Goal: Transaction & Acquisition: Purchase product/service

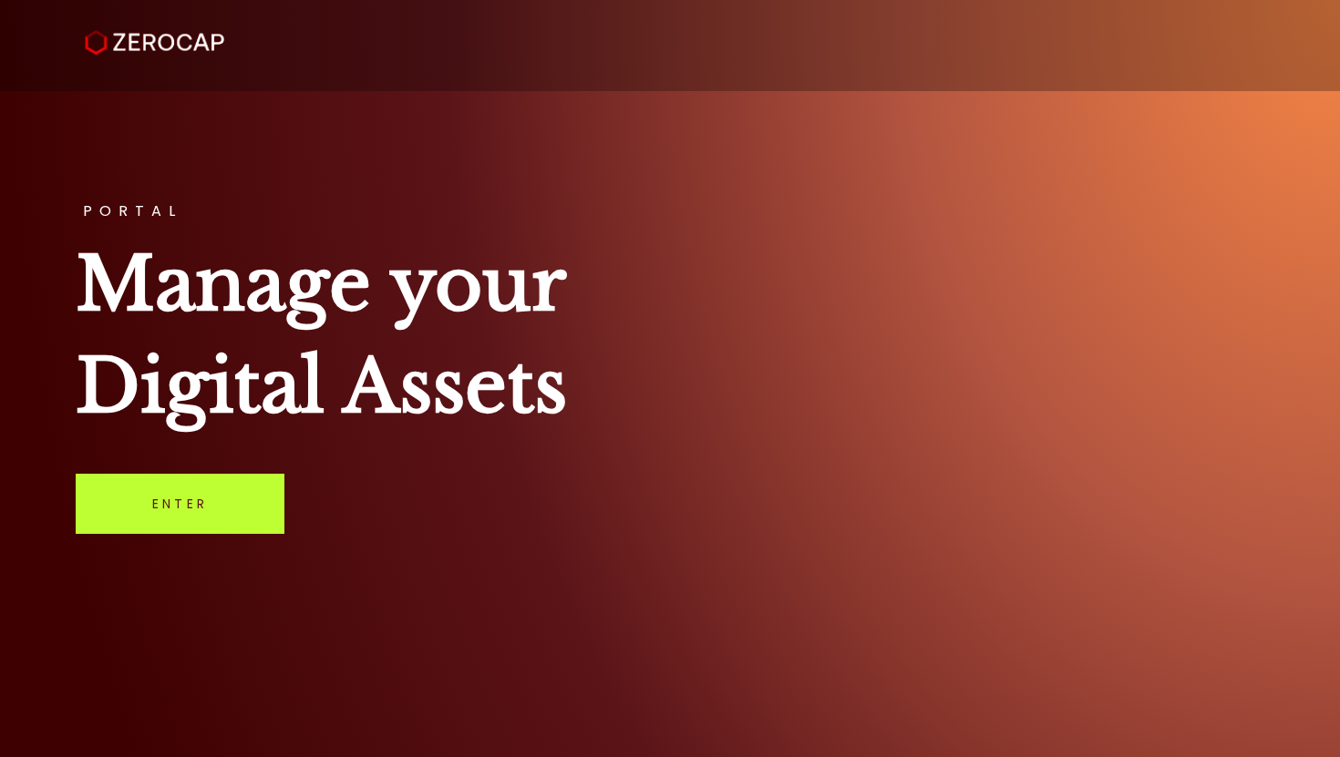
click at [232, 492] on link "Enter" at bounding box center [180, 504] width 209 height 60
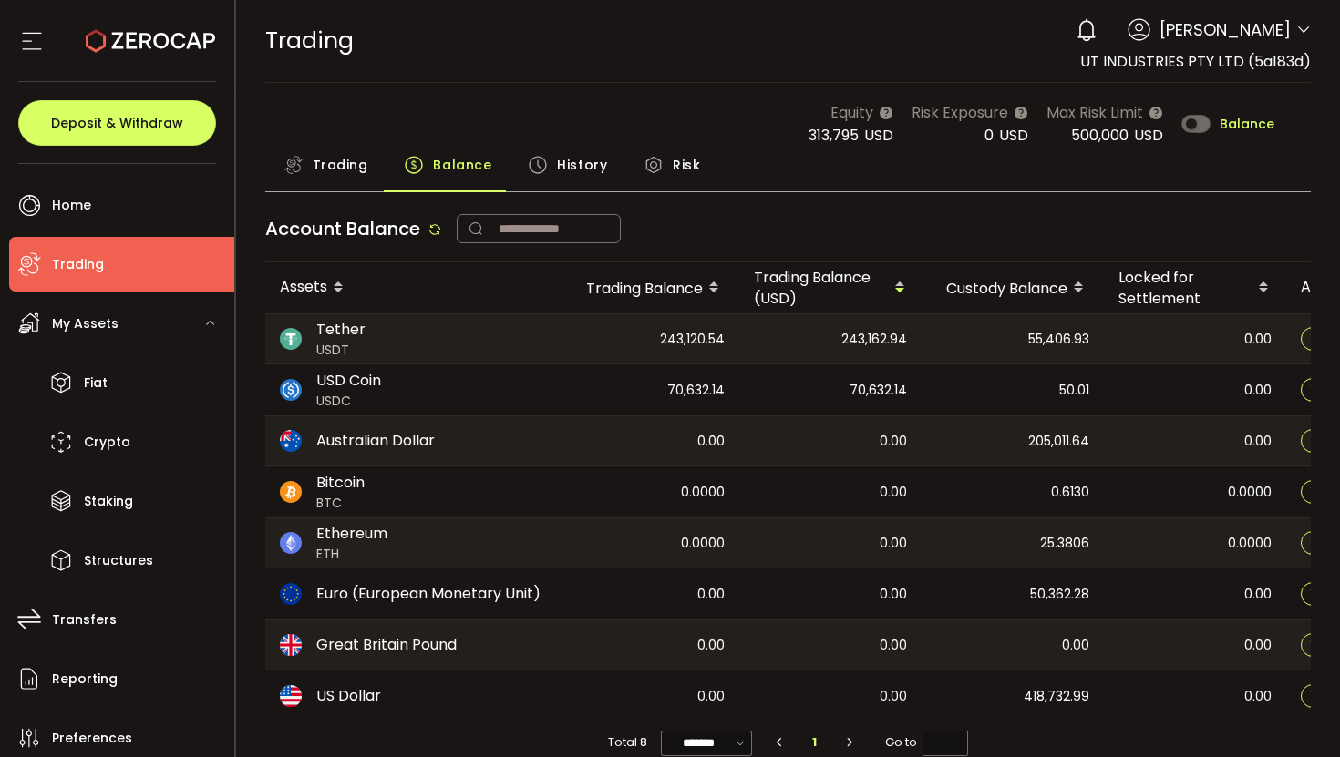
click at [322, 170] on span "Trading" at bounding box center [341, 165] width 56 height 36
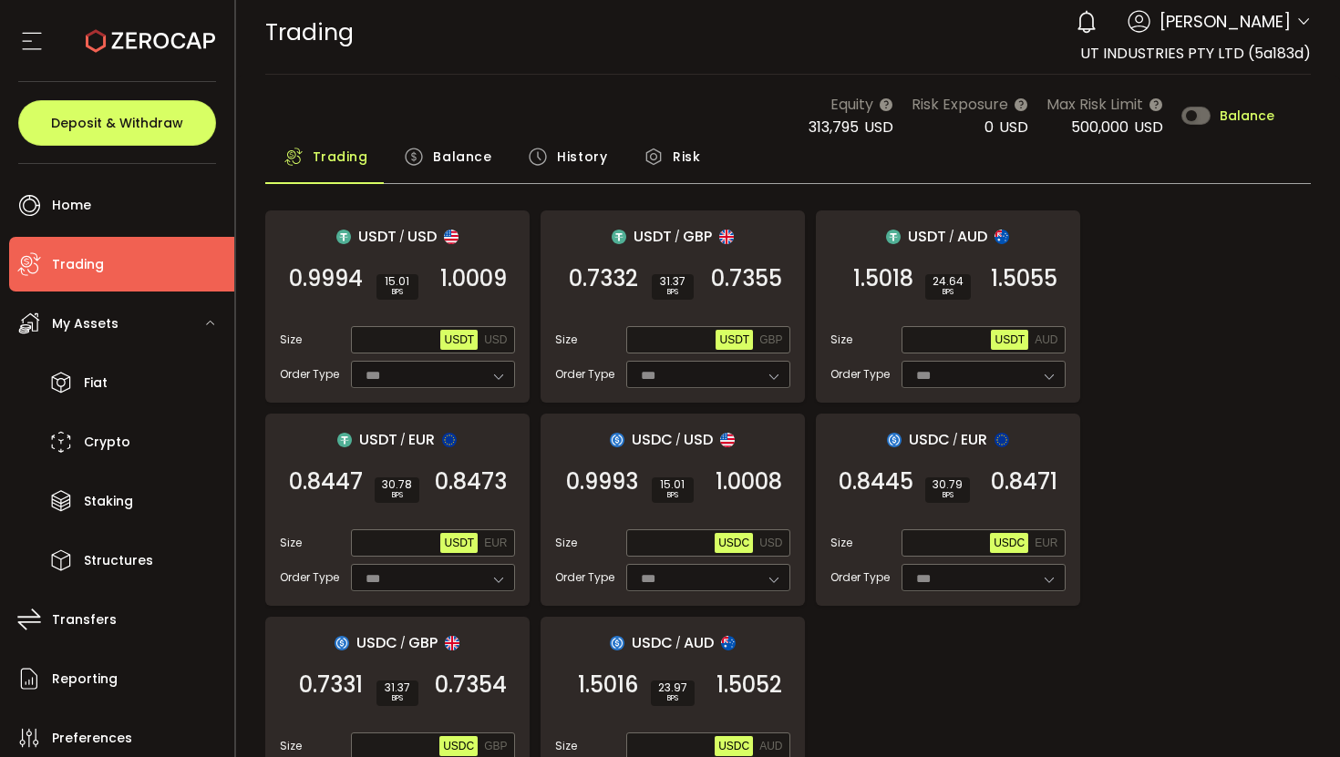
scroll to position [22, 0]
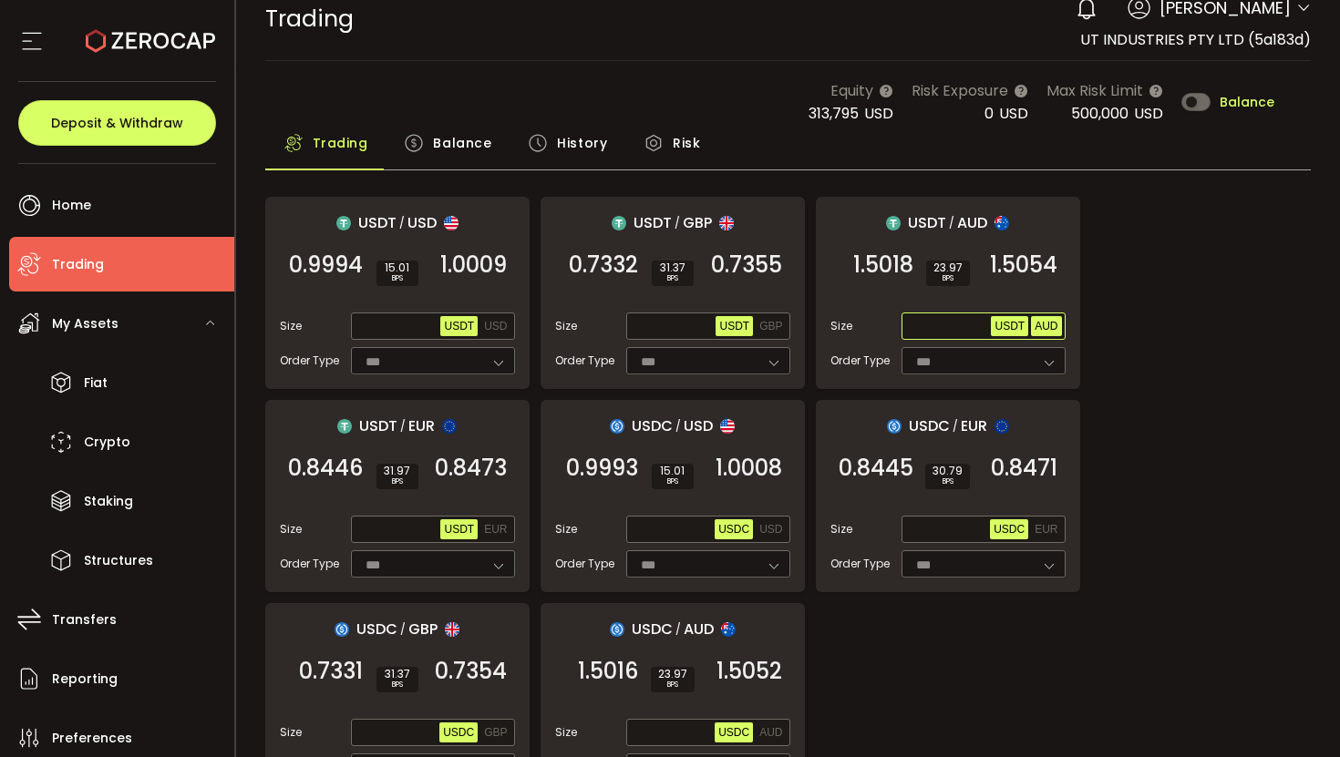
click at [1044, 328] on span "AUD" at bounding box center [1045, 326] width 23 height 13
click at [976, 324] on span "Max" at bounding box center [975, 326] width 32 height 16
type input "*"
click at [931, 321] on input "*" at bounding box center [948, 327] width 87 height 20
click at [1003, 324] on span "USDT" at bounding box center [1009, 326] width 30 height 13
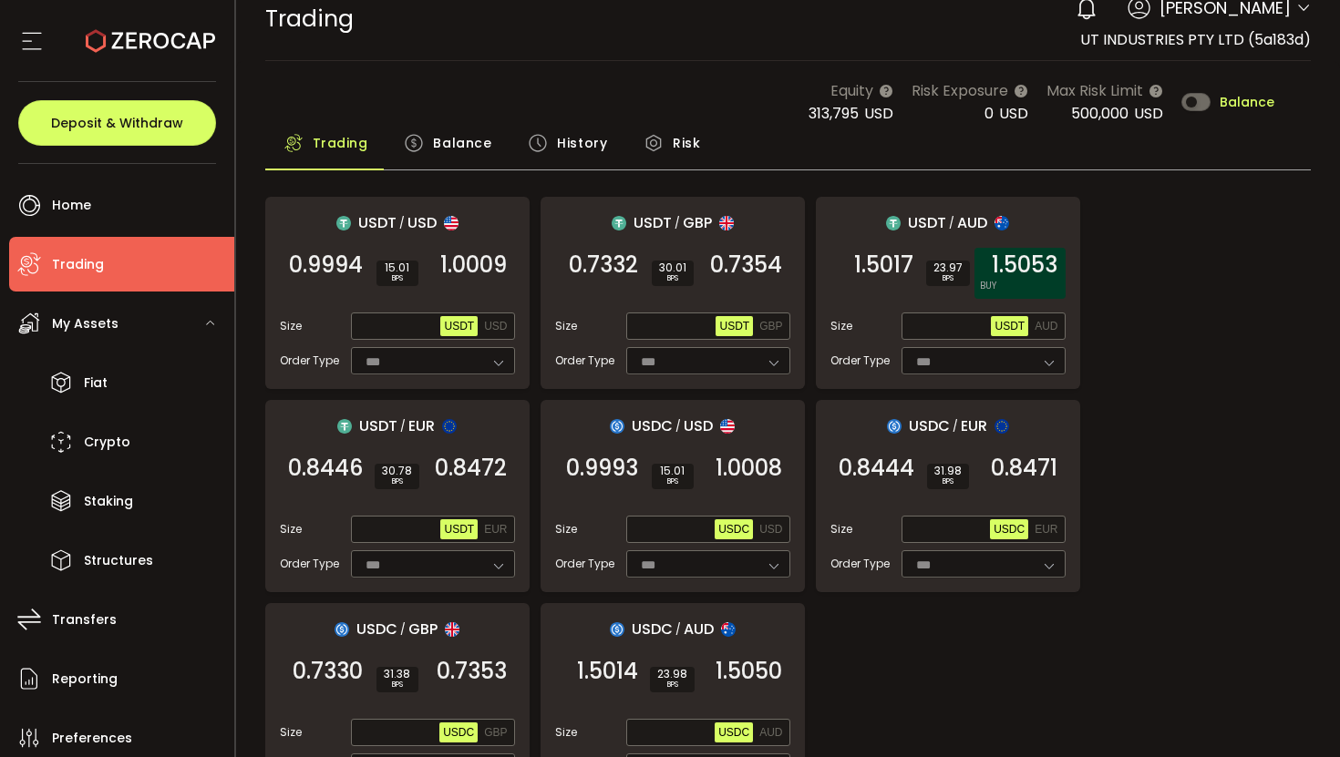
click at [1024, 272] on span "1.5053" at bounding box center [1025, 265] width 66 height 18
click at [441, 132] on span "Balance" at bounding box center [462, 143] width 58 height 36
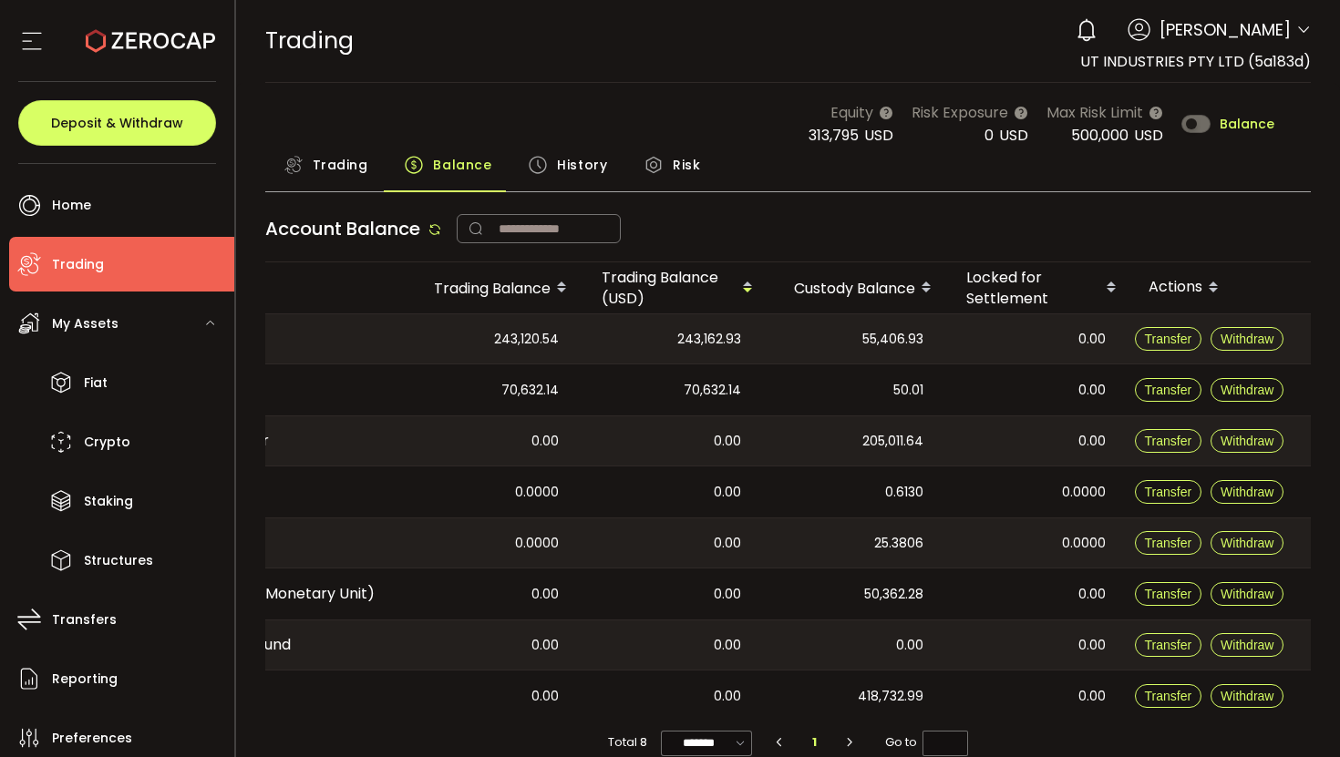
scroll to position [0, 171]
click at [1147, 443] on span "Transfer" at bounding box center [1168, 441] width 47 height 15
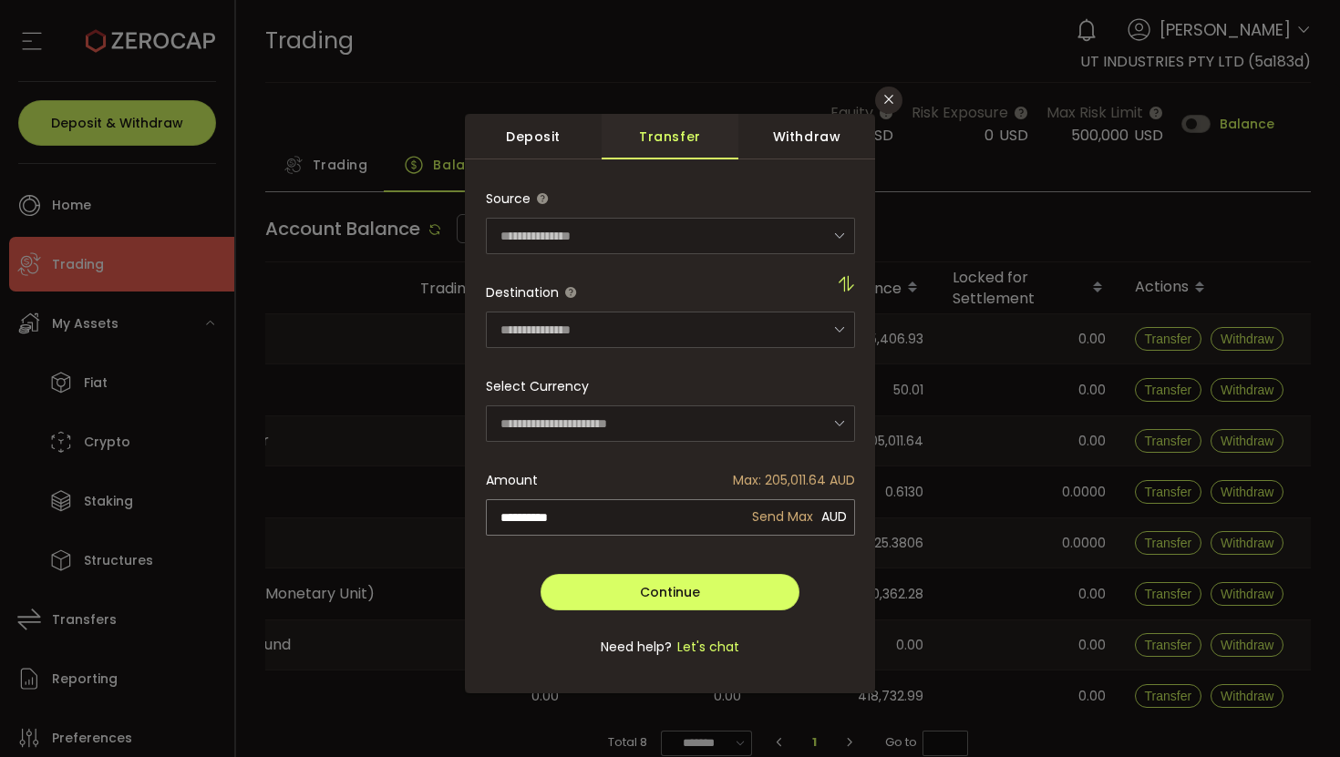
click at [774, 499] on span "Send Max" at bounding box center [782, 517] width 67 height 36
click at [629, 505] on input "**********" at bounding box center [670, 517] width 369 height 36
type input "******"
